Goal: Find specific page/section: Find specific page/section

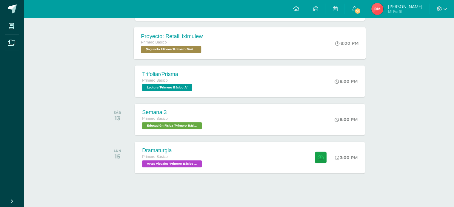
scroll to position [170, 0]
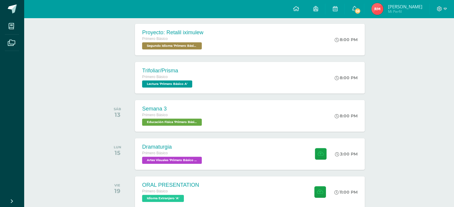
click at [85, 96] on div "Actividades recientes y próximas Tablero Pendientes de entrega Entregadas todas…" at bounding box center [239, 142] width 430 height 589
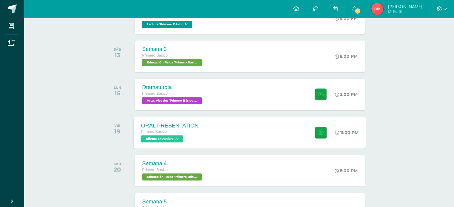
scroll to position [260, 0]
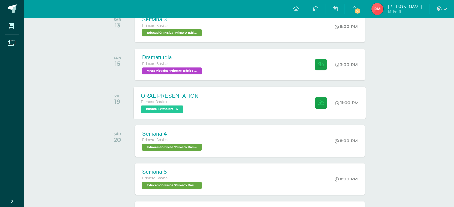
click at [183, 106] on span "Idioma Extranjero 'A'" at bounding box center [162, 109] width 42 height 7
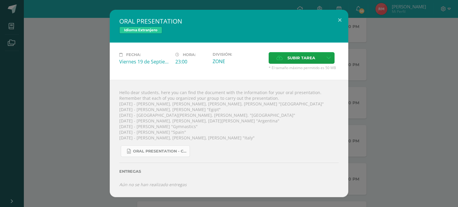
click at [154, 149] on span "ORAL PRESENTATION - COUNTRY.docx" at bounding box center [160, 151] width 54 height 5
click at [340, 8] on div "ORAL PRESENTATION Idioma Extranjero Fecha: [DATE] Hora: 23:00 División: Subir t…" at bounding box center [229, 103] width 458 height 207
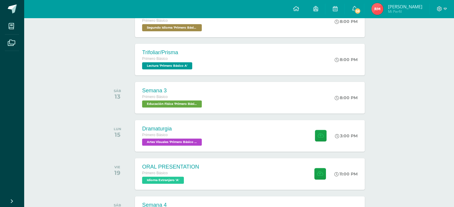
scroll to position [170, 0]
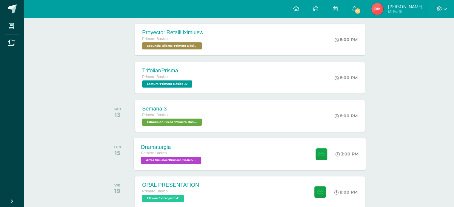
click at [195, 147] on div "Dramaturgia" at bounding box center [172, 147] width 62 height 6
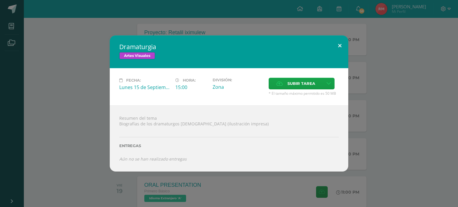
click at [345, 41] on button at bounding box center [339, 46] width 17 height 20
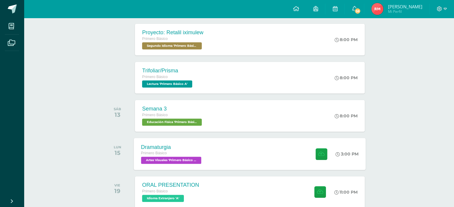
click at [218, 167] on div "Dramaturgia Primero Básico Artes Visuales 'Primero Básico A' 3:00 PM Dramaturgi…" at bounding box center [250, 154] width 232 height 32
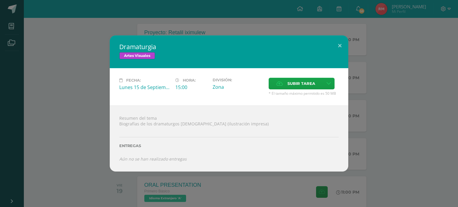
click at [454, 61] on div "Dramaturgia Artes Visuales Fecha: [DATE] Hora: 15:00 División: Zona" at bounding box center [228, 104] width 453 height 136
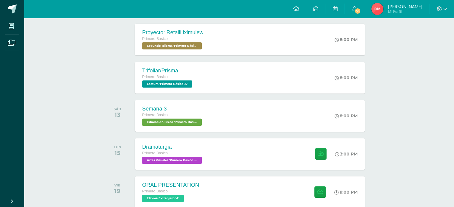
click at [383, 10] on img at bounding box center [377, 9] width 12 height 12
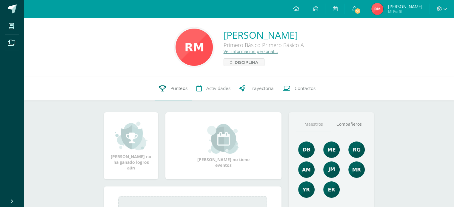
click at [175, 83] on link "Punteos" at bounding box center [173, 89] width 37 height 24
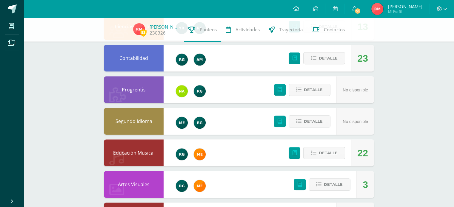
scroll to position [311, 0]
